Goal: Check status: Check status

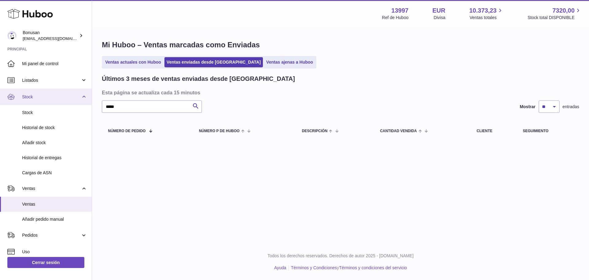
click at [37, 95] on span "Stock" at bounding box center [51, 97] width 59 height 6
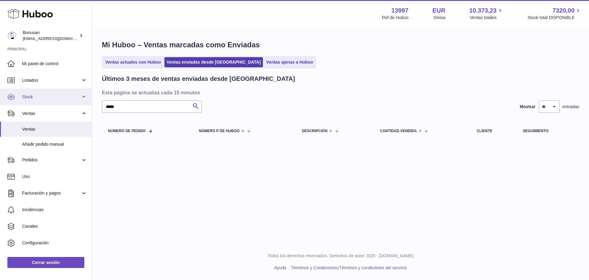
click at [31, 101] on link "Stock" at bounding box center [46, 96] width 92 height 17
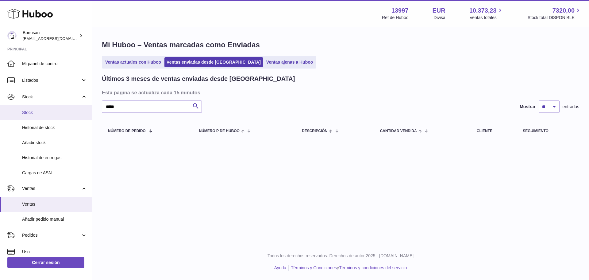
click at [27, 113] on span "Stock" at bounding box center [54, 113] width 65 height 6
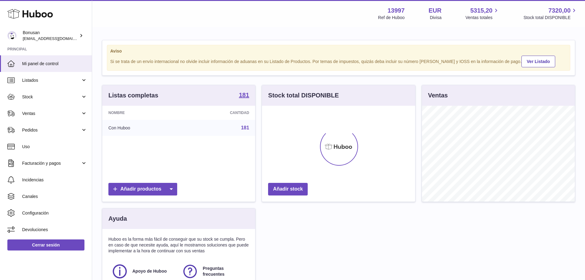
scroll to position [96, 153]
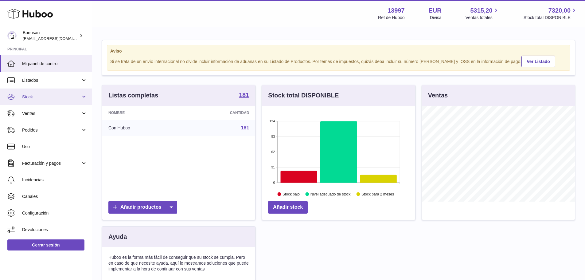
click at [38, 97] on span "Stock" at bounding box center [51, 97] width 59 height 6
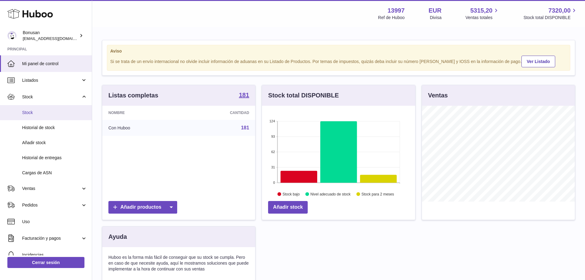
click at [31, 111] on span "Stock" at bounding box center [54, 113] width 65 height 6
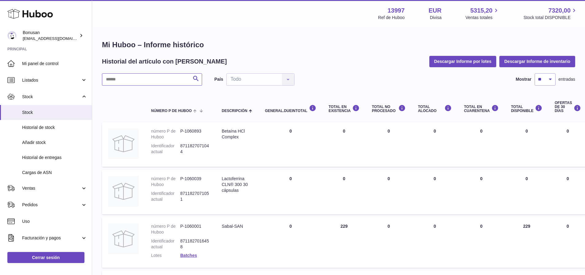
click at [139, 79] on input "text" at bounding box center [152, 79] width 100 height 12
type input "*"
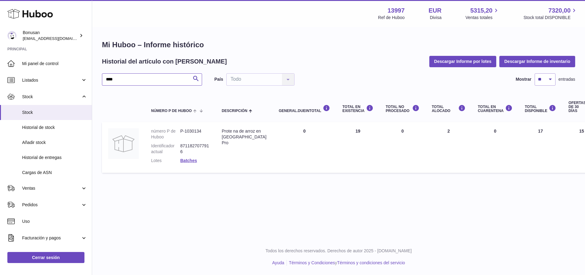
type input "****"
